Goal: Task Accomplishment & Management: Use online tool/utility

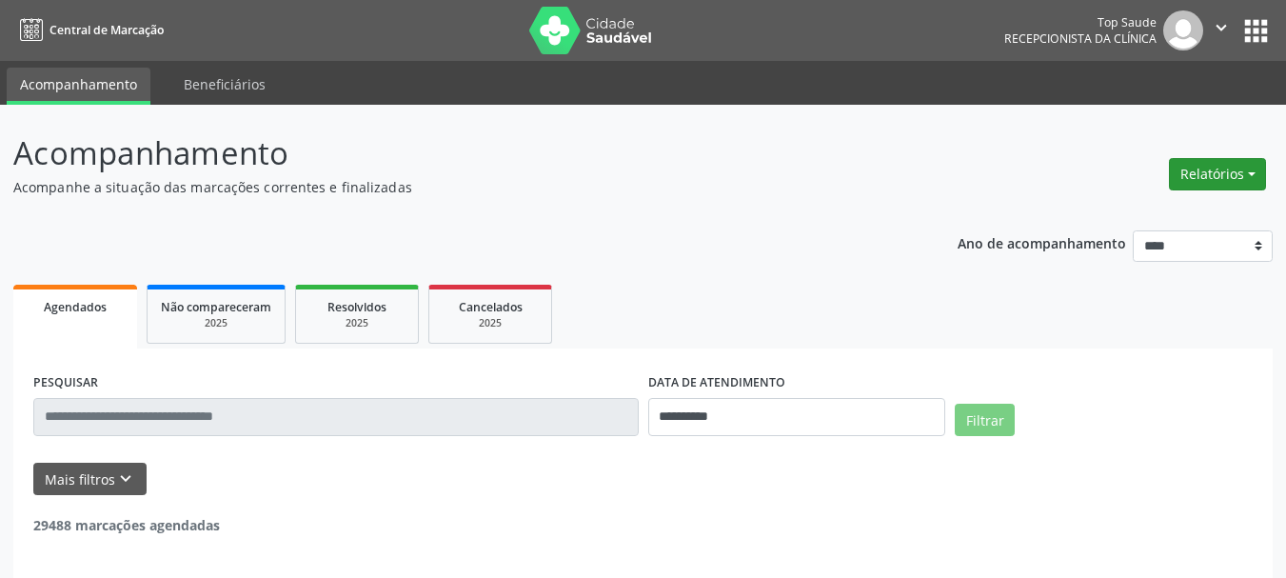
click at [1207, 177] on button "Relatórios" at bounding box center [1217, 174] width 97 height 32
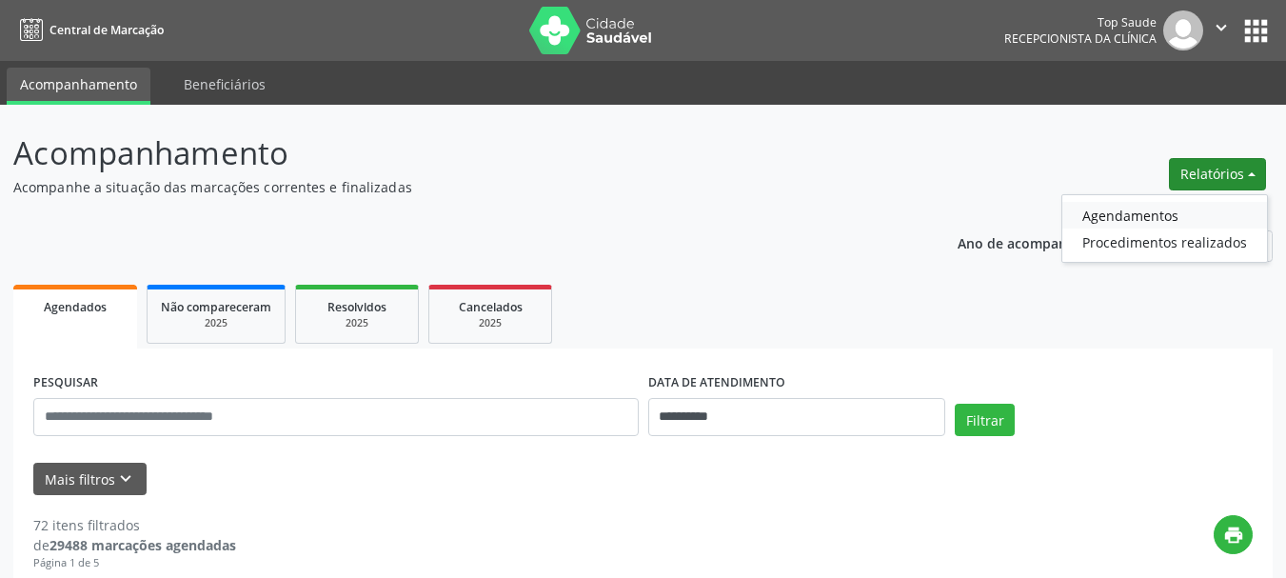
click at [1130, 218] on link "Agendamentos" at bounding box center [1164, 215] width 205 height 27
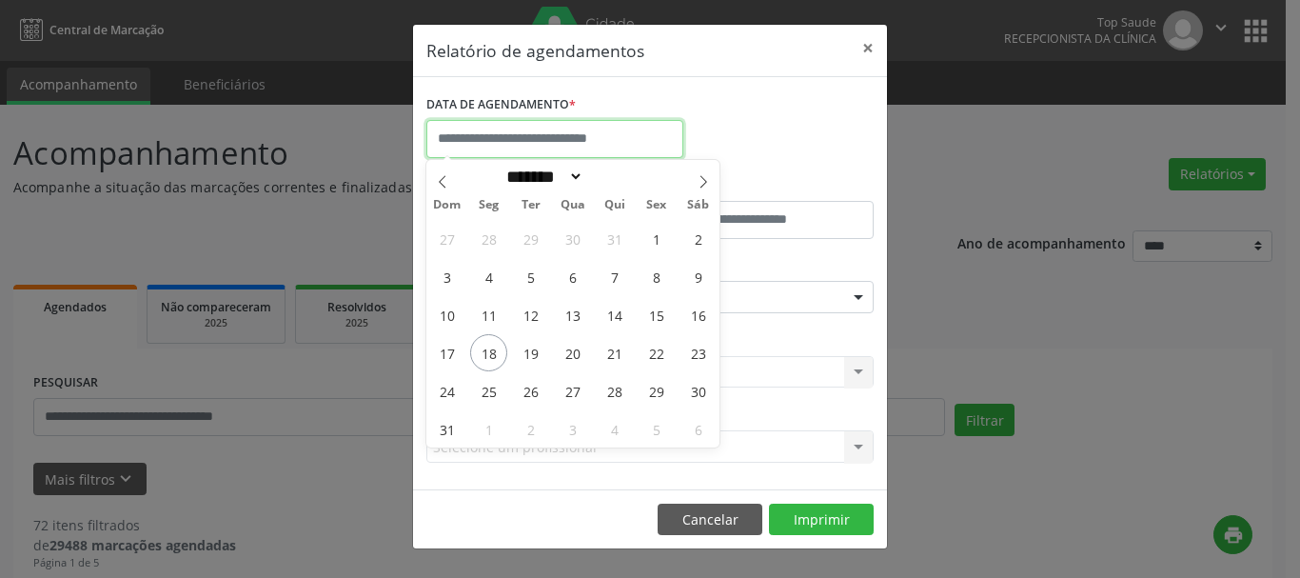
click at [609, 134] on input "text" at bounding box center [554, 139] width 257 height 38
click at [657, 350] on span "22" at bounding box center [656, 352] width 37 height 37
type input "**********"
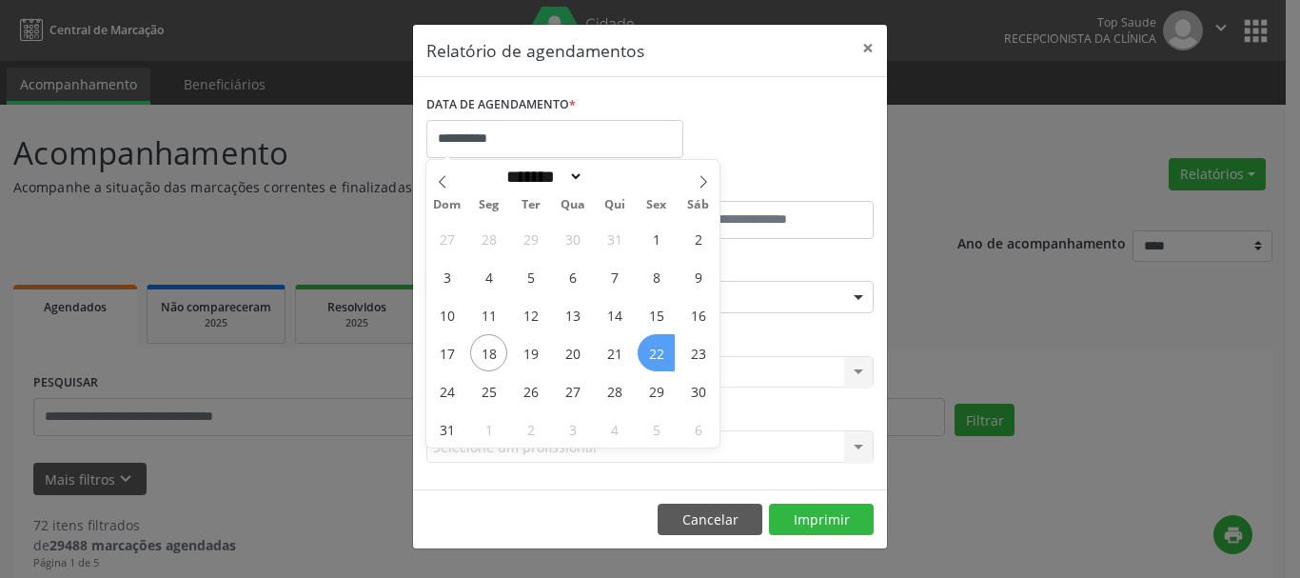
click at [655, 348] on span "22" at bounding box center [656, 352] width 37 height 37
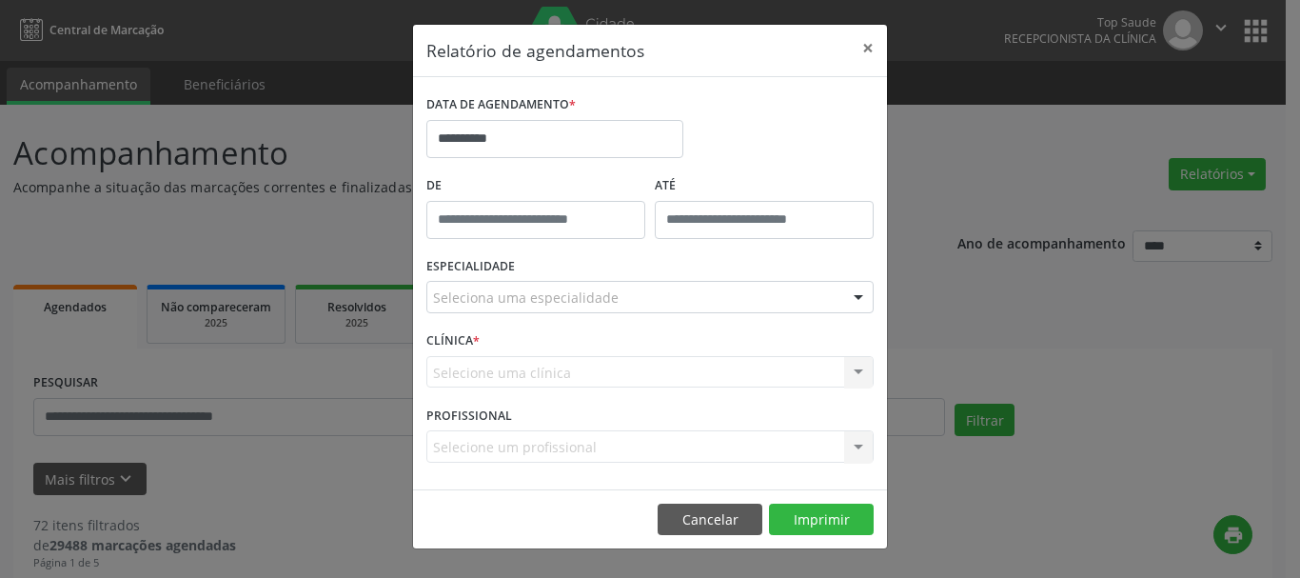
click at [624, 286] on div "Seleciona uma especialidade" at bounding box center [649, 297] width 447 height 32
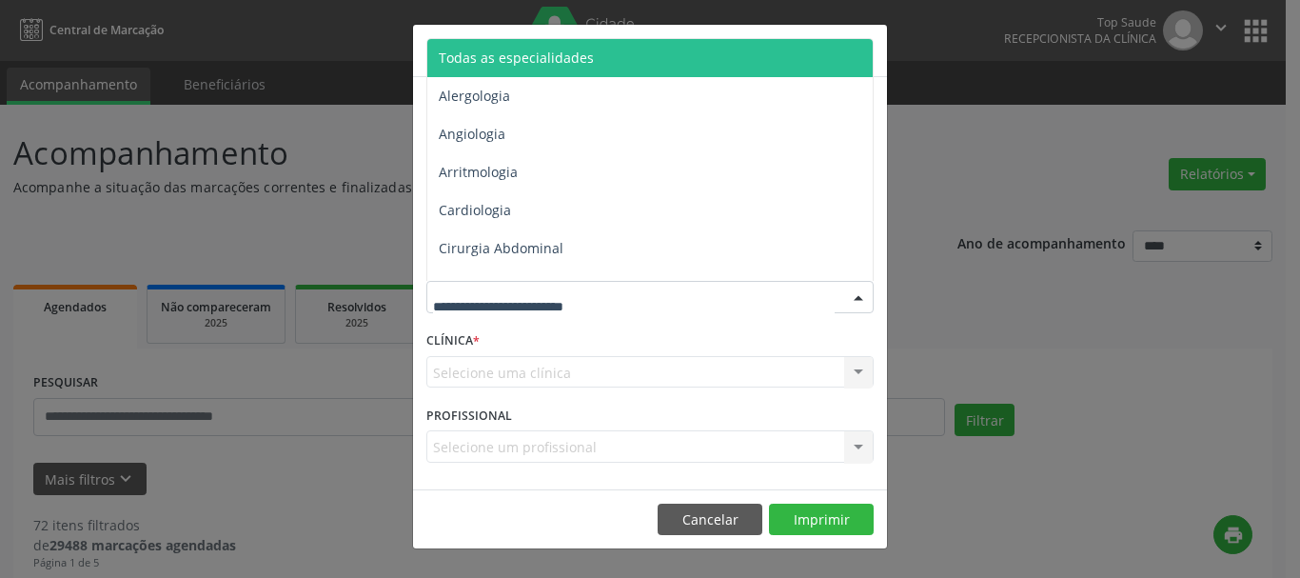
click at [608, 66] on span "Todas as especialidades" at bounding box center [651, 58] width 448 height 38
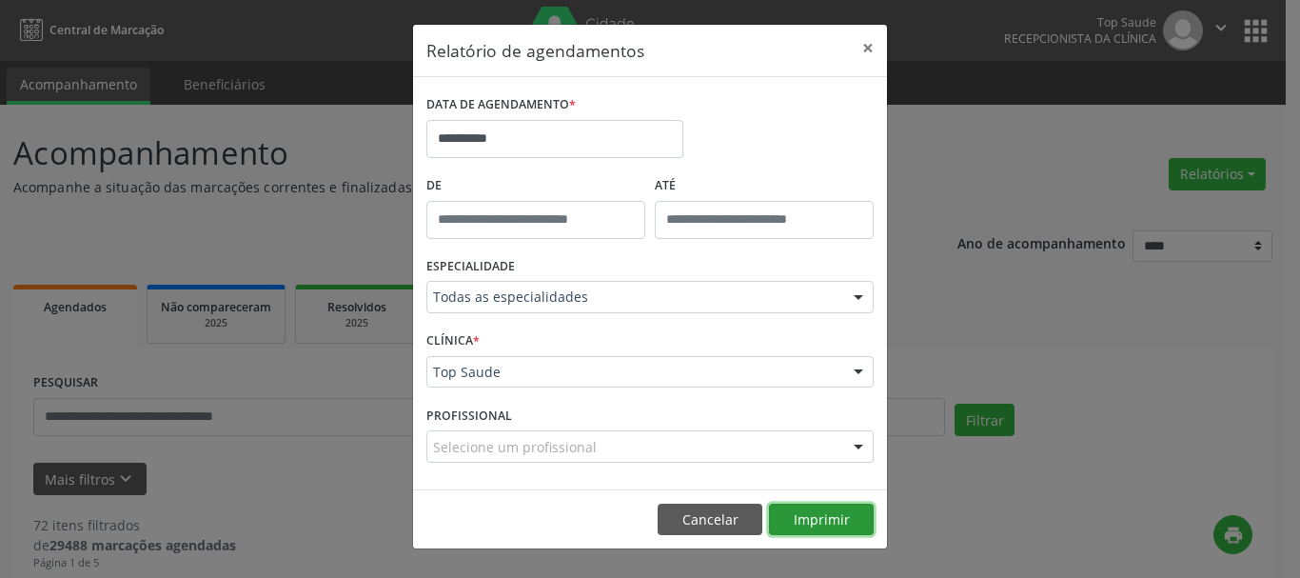
click at [819, 522] on button "Imprimir" at bounding box center [821, 519] width 105 height 32
